Goal: Transaction & Acquisition: Purchase product/service

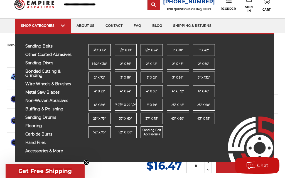
scroll to position [32, 0]
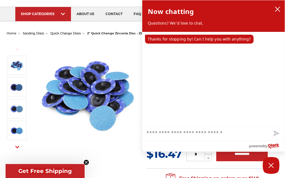
click at [120, 153] on div "Previous Next" at bounding box center [143, 114] width 280 height 154
click at [278, 8] on icon "close chatbox" at bounding box center [278, 9] width 6 height 6
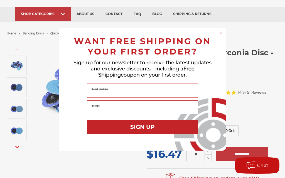
click at [221, 32] on circle "Close dialog" at bounding box center [221, 32] width 5 height 5
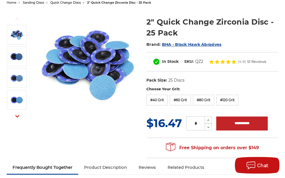
scroll to position [64, 0]
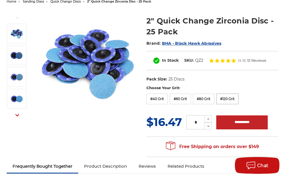
click at [224, 98] on label "#120 Grit" at bounding box center [228, 98] width 22 height 11
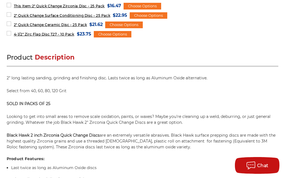
scroll to position [191, 0]
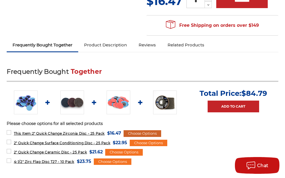
click at [147, 132] on div "Choose Options" at bounding box center [143, 133] width 38 height 7
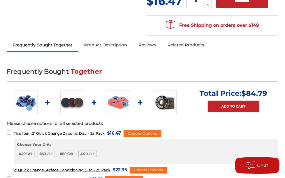
click at [88, 153] on label "#120 Grit" at bounding box center [88, 153] width 18 height 7
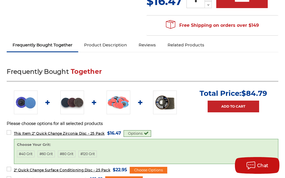
click at [29, 105] on img at bounding box center [26, 102] width 24 height 24
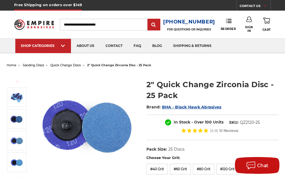
scroll to position [191, 0]
